Goal: Information Seeking & Learning: Learn about a topic

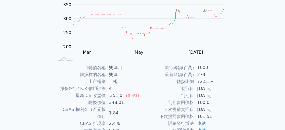
scroll to position [92, 0]
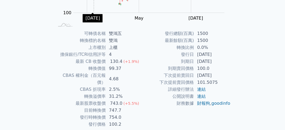
scroll to position [108, 0]
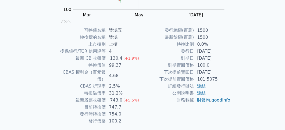
drag, startPoint x: 197, startPoint y: 52, endPoint x: 227, endPoint y: 58, distance: 31.0
click at [224, 53] on td "[DATE]" at bounding box center [212, 51] width 37 height 7
click at [228, 59] on td "[DATE]" at bounding box center [212, 58] width 37 height 7
drag, startPoint x: 166, startPoint y: 30, endPoint x: 234, endPoint y: 102, distance: 99.2
click at [234, 102] on div "可轉債名稱 雙鴻五 轉換標的名稱 雙鴻 上市櫃別 上櫃 擔保銀行/TCRI信用評等 4 最新 CB 收盤價 130.4 (+1.9%) 轉換價值 99.37 …" at bounding box center [142, 76] width 189 height 98
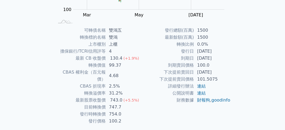
click at [237, 87] on div "可轉債名稱 雙鴻五 轉換標的名稱 雙鴻 上市櫃別 上櫃 擔保銀行/TCRI信用評等 4 最新 CB 收盤價 130.4 (+1.9%) 轉換價值 99.37 …" at bounding box center [142, 76] width 189 height 98
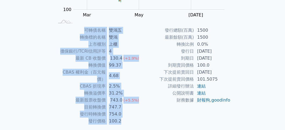
drag, startPoint x: 84, startPoint y: 29, endPoint x: 138, endPoint y: 114, distance: 101.3
click at [138, 114] on tbody "可轉債名稱 雙鴻五 轉換標的名稱 雙鴻 上市櫃別 上櫃 擔保銀行/TCRI信用評等 4 最新 CB 收盤價 130.4 (+1.9%) 轉換價值 99.37 …" at bounding box center [98, 76] width 88 height 98
click at [138, 111] on td "754.0" at bounding box center [124, 114] width 37 height 7
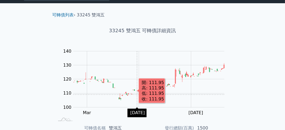
scroll to position [0, 0]
